Goal: Task Accomplishment & Management: Use online tool/utility

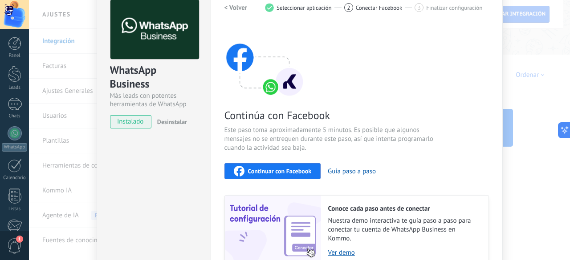
scroll to position [39, 0]
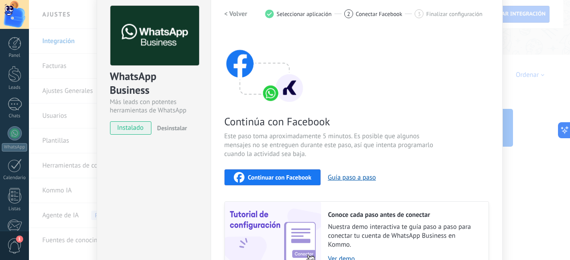
click at [135, 129] on span "instalado" at bounding box center [130, 128] width 41 height 13
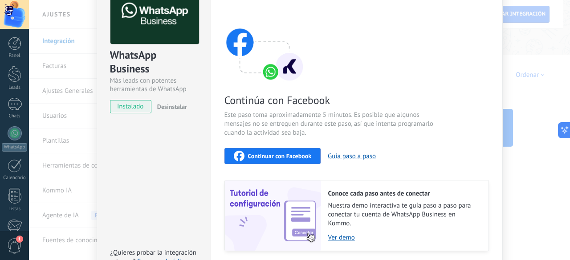
scroll to position [61, 0]
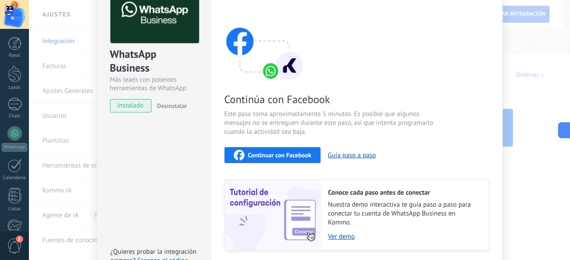
click at [284, 157] on span "Continuar con Facebook" at bounding box center [280, 155] width 64 height 6
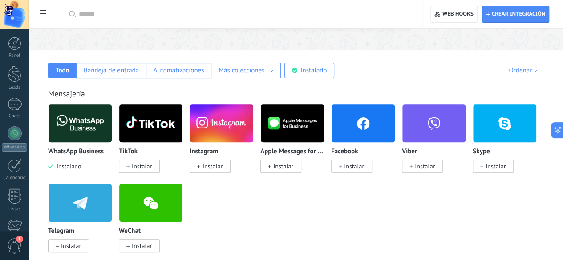
click at [112, 125] on img at bounding box center [80, 123] width 63 height 43
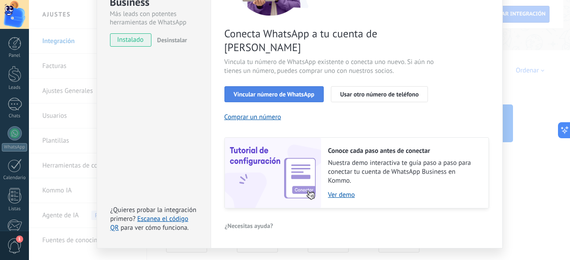
scroll to position [130, 0]
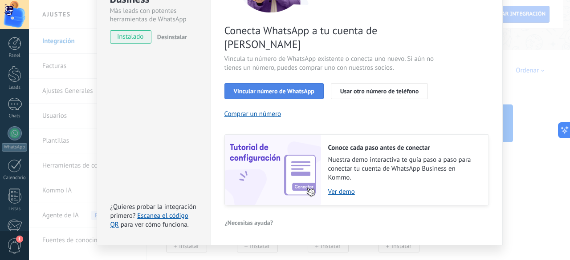
click at [271, 88] on span "Vincular número de WhatsApp" at bounding box center [274, 91] width 81 height 6
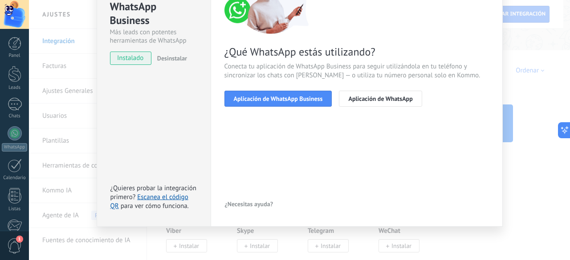
scroll to position [109, 0]
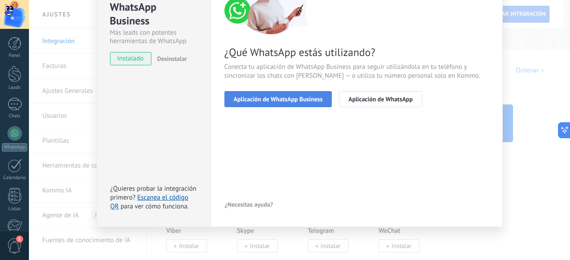
click at [277, 104] on button "Aplicación de WhatsApp Business" at bounding box center [278, 99] width 108 height 16
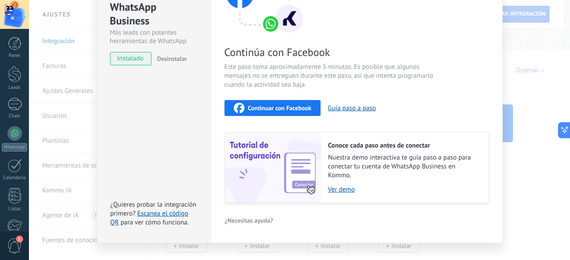
scroll to position [124, 0]
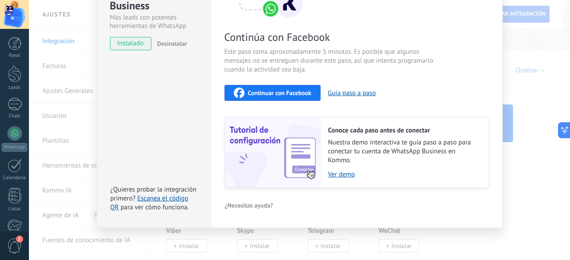
click at [280, 96] on div "Continuar con Facebook" at bounding box center [273, 93] width 78 height 11
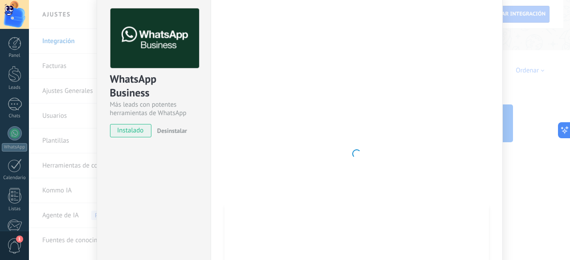
scroll to position [0, 0]
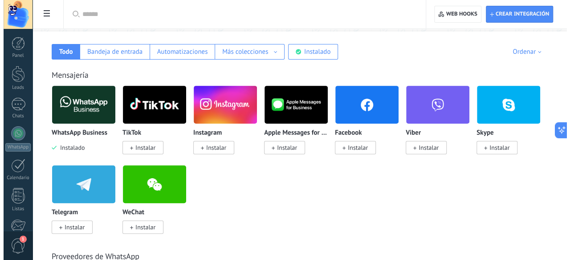
scroll to position [142, 0]
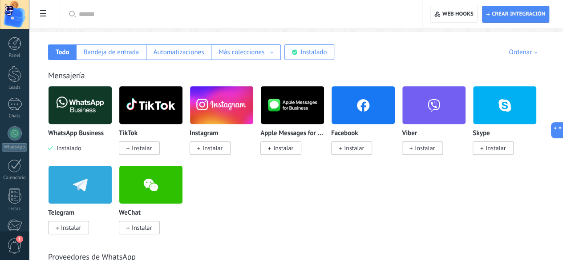
click at [112, 119] on img at bounding box center [80, 105] width 63 height 43
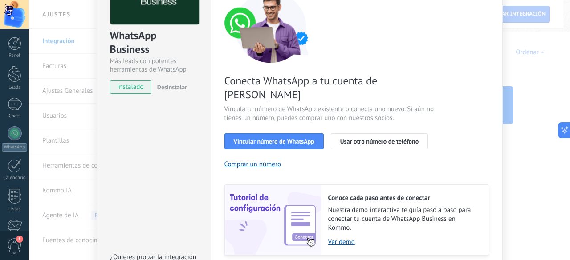
scroll to position [134, 0]
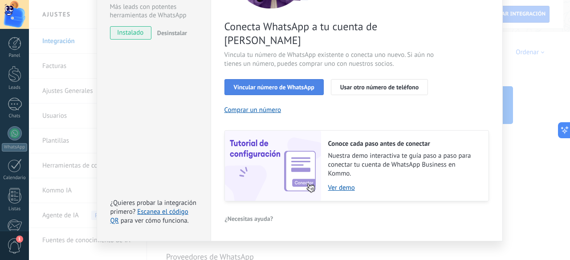
click at [269, 79] on button "Vincular número de WhatsApp" at bounding box center [273, 87] width 99 height 16
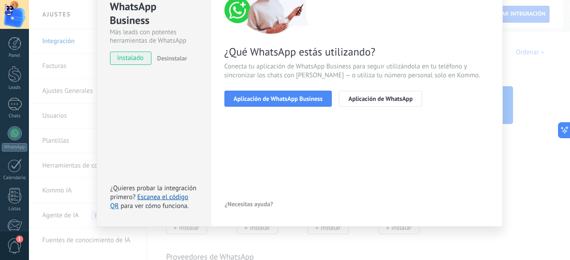
scroll to position [109, 0]
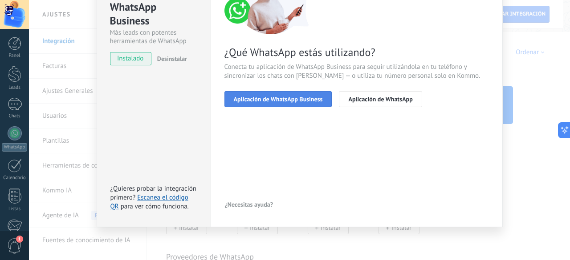
click at [288, 102] on span "Aplicación de WhatsApp Business" at bounding box center [278, 99] width 89 height 6
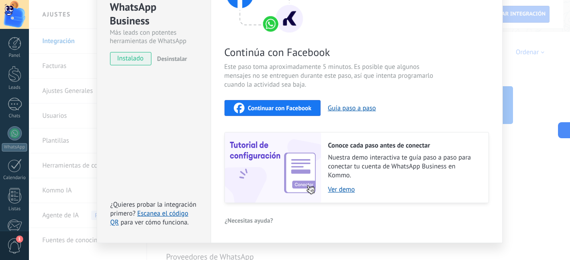
click at [293, 109] on span "Continuar con Facebook" at bounding box center [280, 108] width 64 height 6
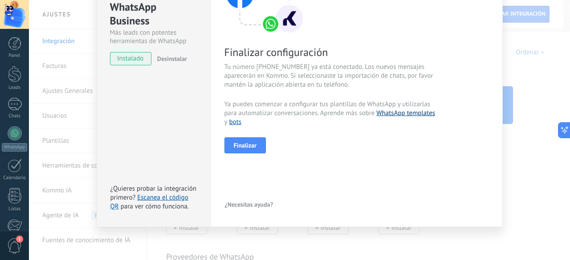
click at [410, 116] on link "WhatsApp templates" at bounding box center [405, 113] width 59 height 8
click at [256, 145] on button "Finalizar" at bounding box center [245, 146] width 42 height 16
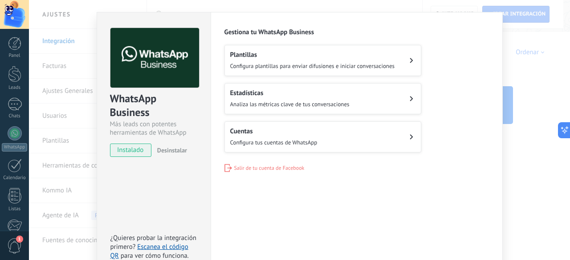
scroll to position [0, 0]
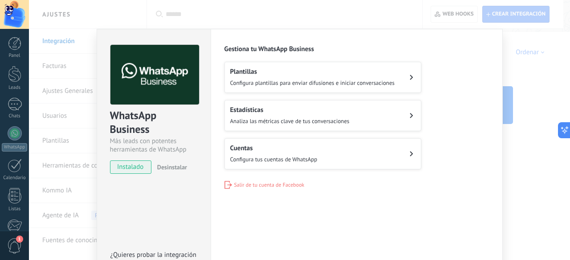
click at [348, 82] on span "Configura plantillas para enviar difusiones e iniciar conversaciones" at bounding box center [312, 83] width 165 height 8
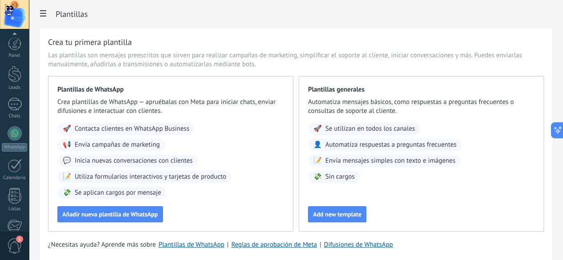
scroll to position [109, 0]
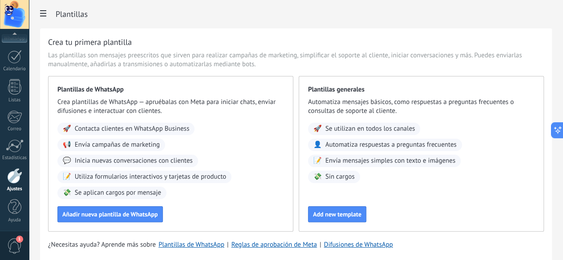
click at [17, 249] on span "1" at bounding box center [14, 247] width 15 height 16
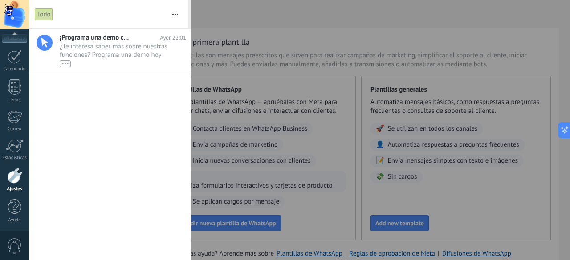
click at [336, 32] on div at bounding box center [285, 130] width 570 height 260
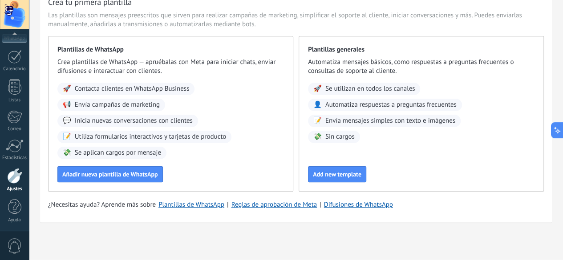
scroll to position [0, 0]
